Goal: Check status: Check status

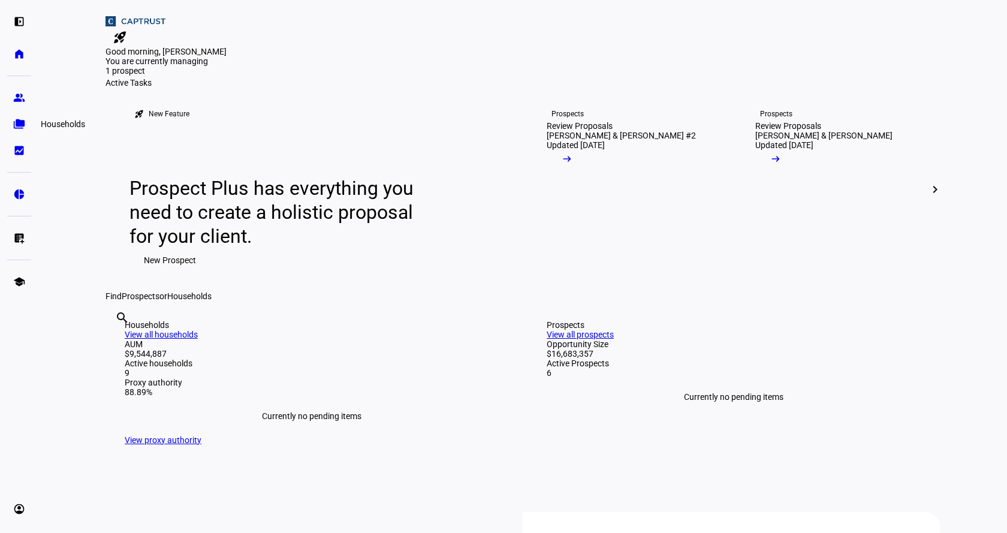
click at [14, 125] on eth-mat-symbol "folder_copy" at bounding box center [19, 124] width 12 height 12
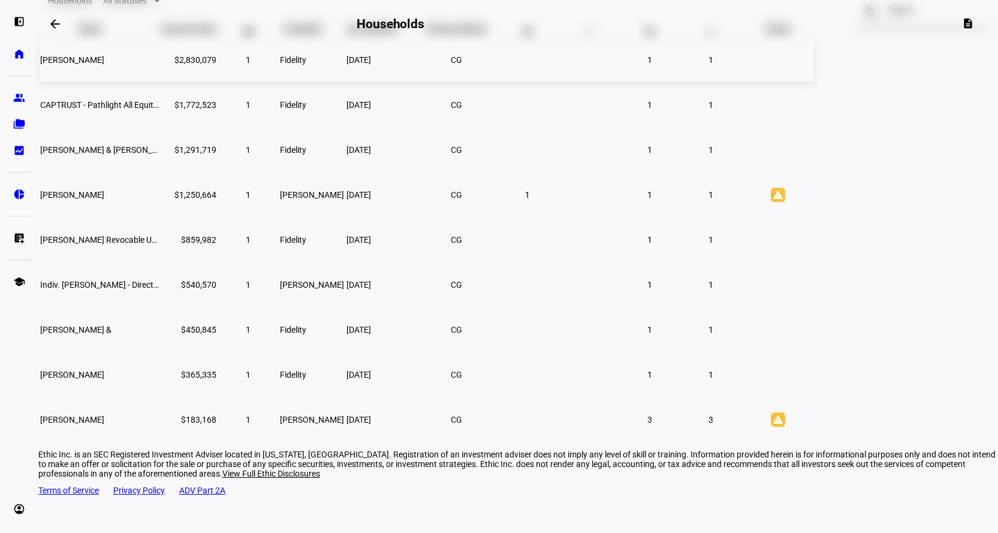
scroll to position [122, 0]
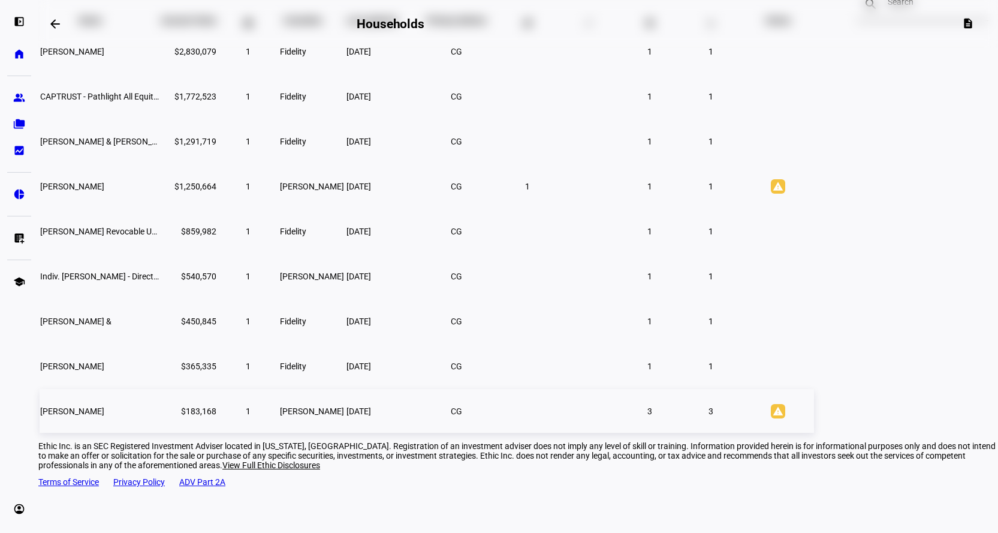
click at [104, 416] on span "[PERSON_NAME]" at bounding box center [72, 412] width 64 height 10
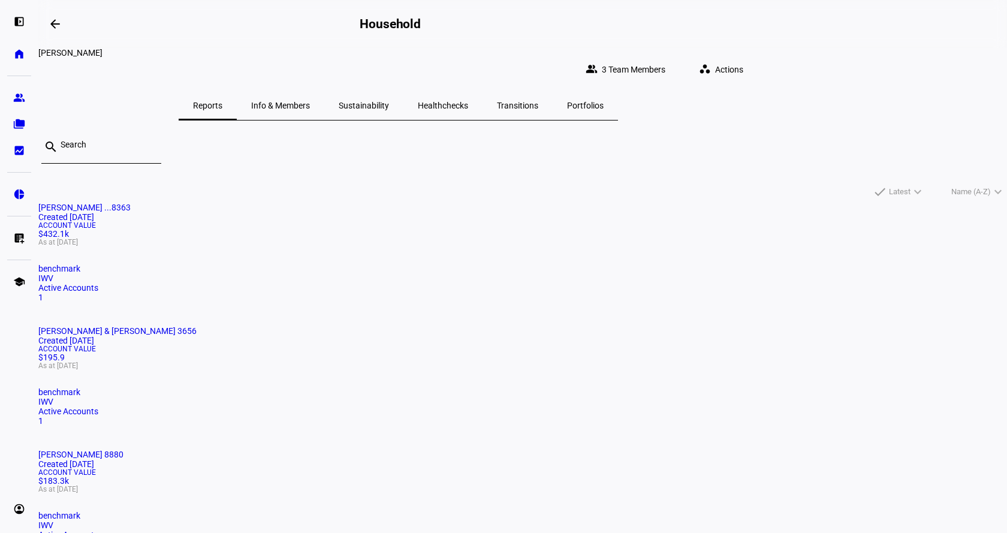
click at [124, 450] on span "[PERSON_NAME] 8880" at bounding box center [80, 455] width 85 height 10
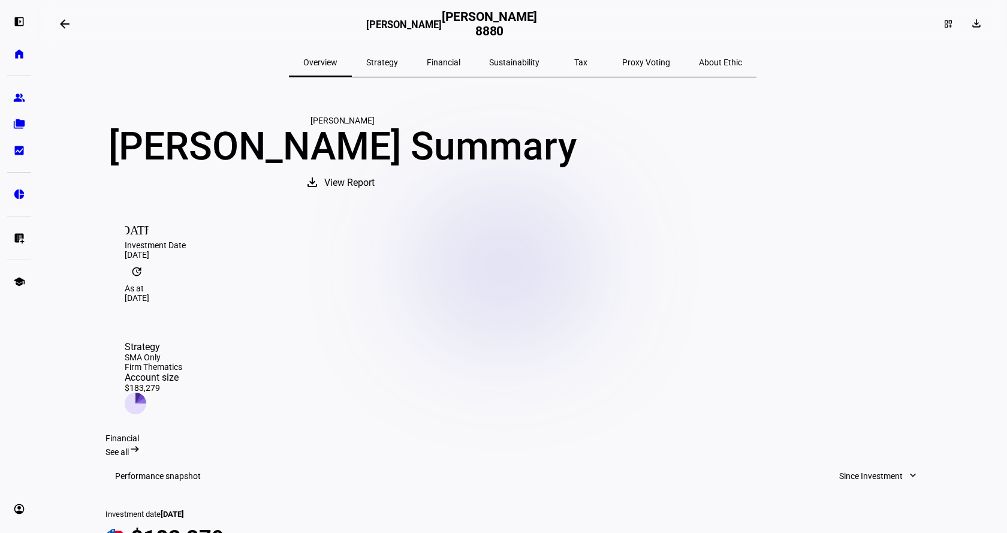
click at [398, 58] on span "Strategy" at bounding box center [382, 62] width 32 height 8
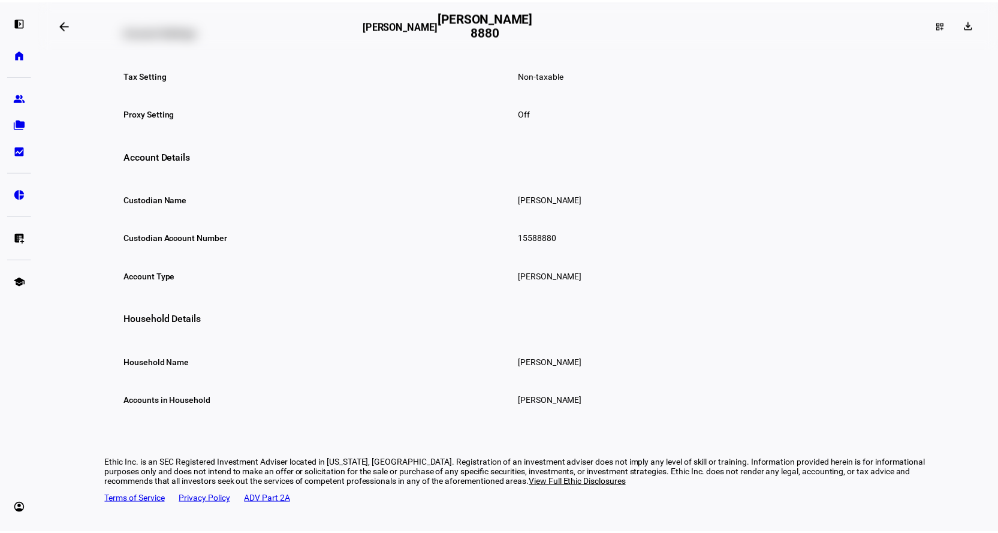
scroll to position [468, 0]
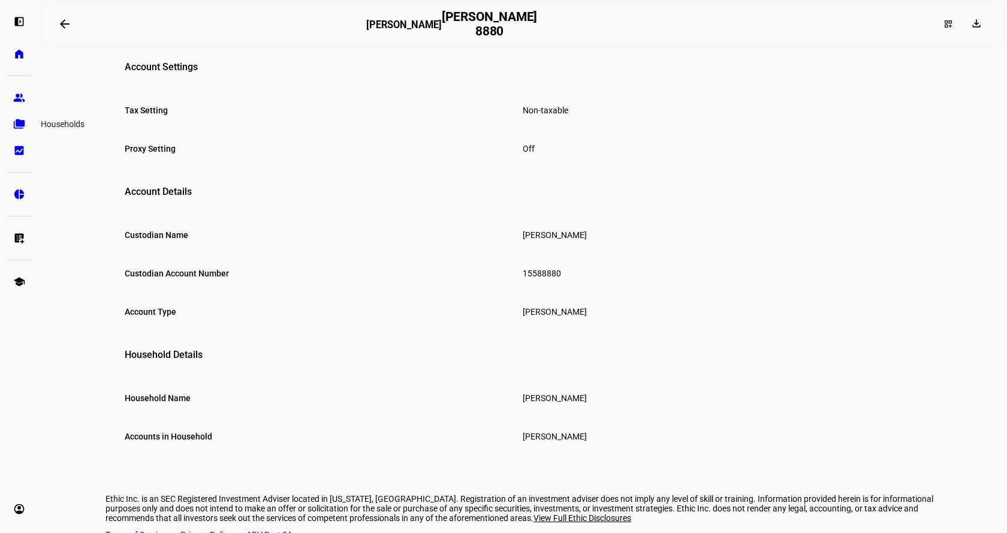
click at [17, 114] on link "folder_copy Households" at bounding box center [19, 124] width 24 height 24
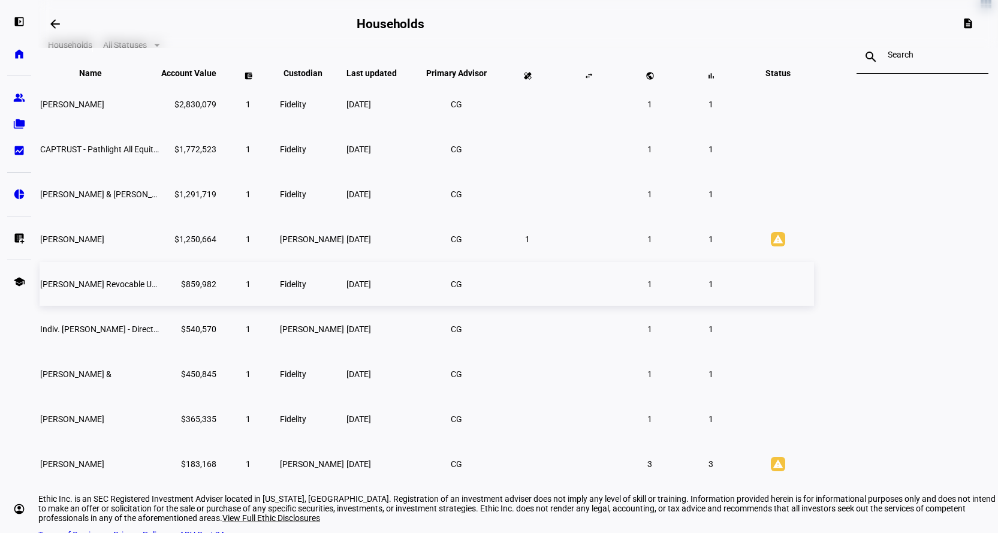
scroll to position [122, 0]
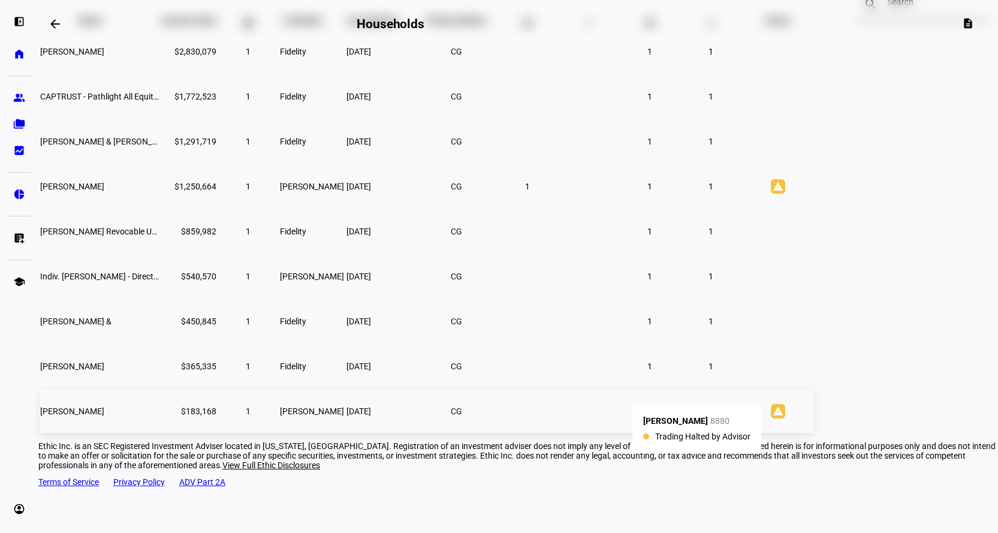
click at [786, 419] on mat-icon "warning" at bounding box center [778, 411] width 14 height 14
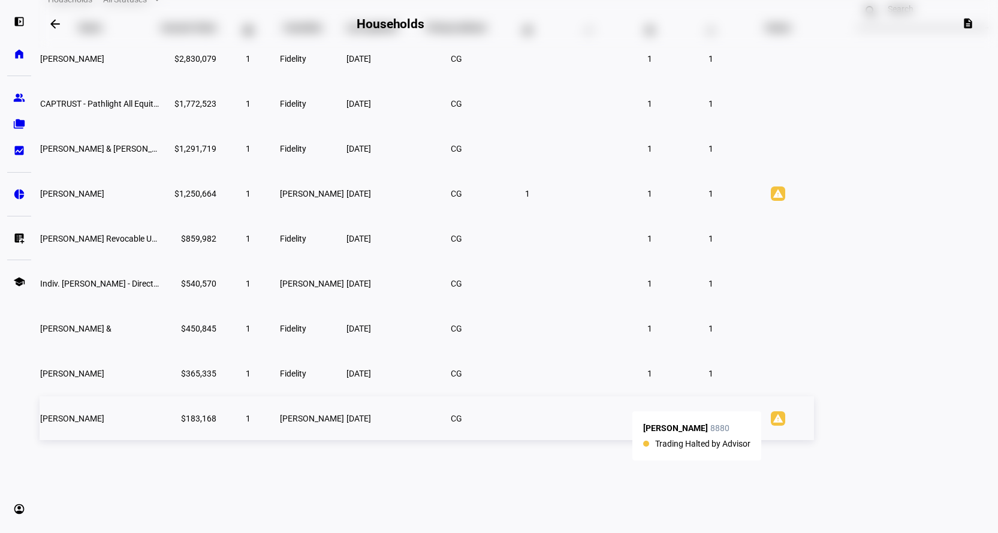
scroll to position [40, 0]
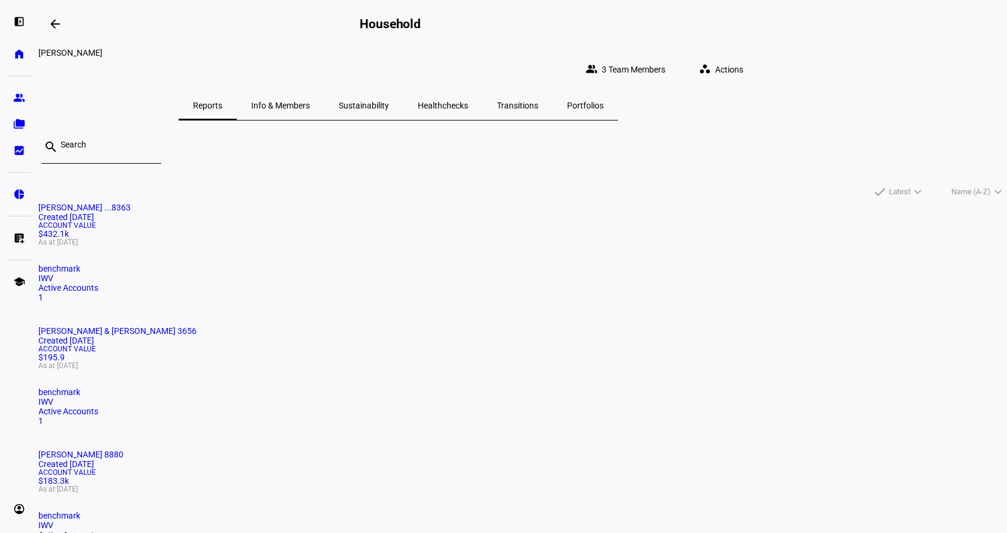
click at [124, 450] on span "[PERSON_NAME] 8880" at bounding box center [80, 455] width 85 height 10
